Goal: Information Seeking & Learning: Learn about a topic

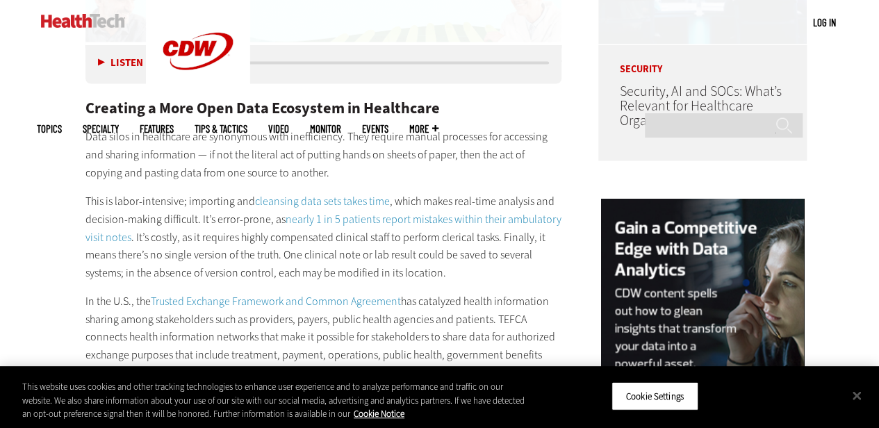
scroll to position [1182, 0]
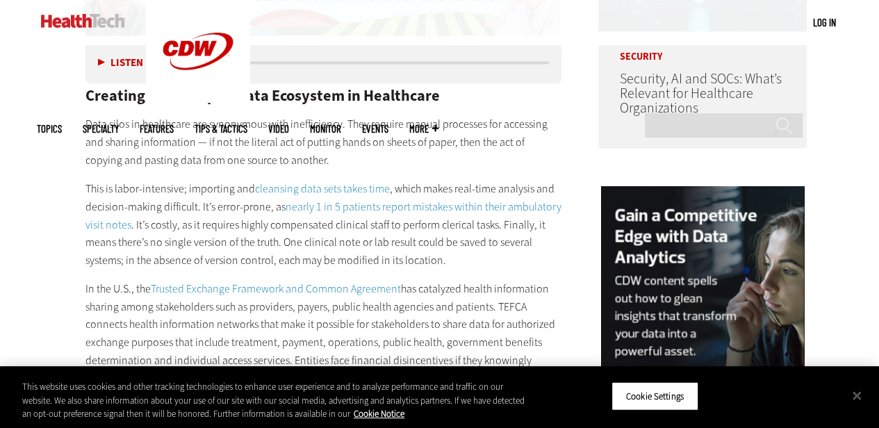
click at [445, 307] on p "In the U.S., the Trusted Exchange Framework and Common Agreement has catalyzed …" at bounding box center [323, 332] width 477 height 107
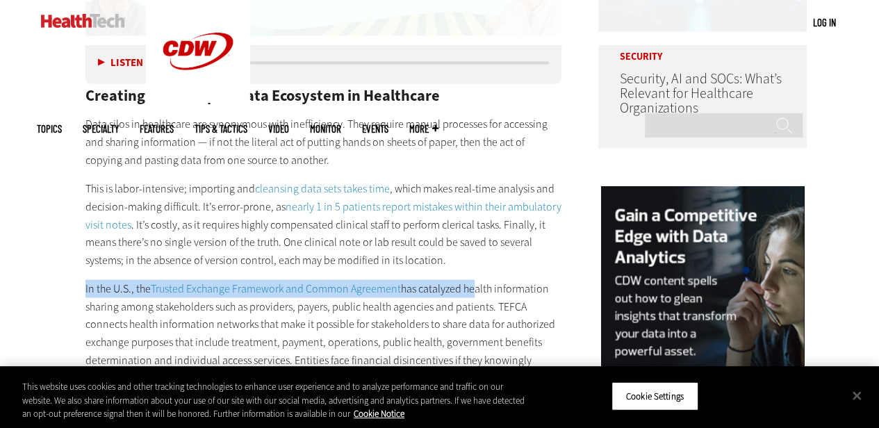
drag, startPoint x: 462, startPoint y: 241, endPoint x: 447, endPoint y: 236, distance: 16.0
click at [489, 247] on p "This is labor-intensive; importing and cleansing data sets takes time , which m…" at bounding box center [323, 223] width 477 height 89
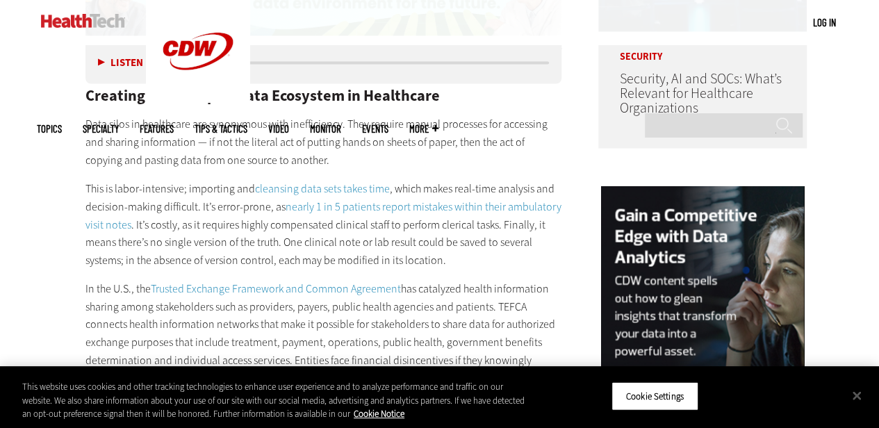
click at [489, 247] on p "This is labor-intensive; importing and cleansing data sets takes time , which m…" at bounding box center [323, 223] width 477 height 89
click at [434, 279] on p "In the U.S., the Trusted Exchange Framework and Common Agreement has catalyzed …" at bounding box center [323, 332] width 477 height 107
click at [442, 279] on p "In the U.S., the Trusted Exchange Framework and Common Agreement has catalyzed …" at bounding box center [323, 332] width 477 height 107
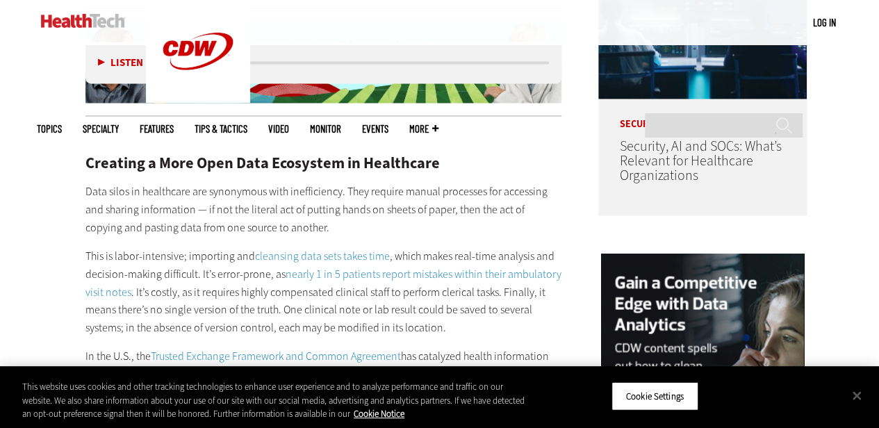
scroll to position [1099, 0]
